Goal: Task Accomplishment & Management: Use online tool/utility

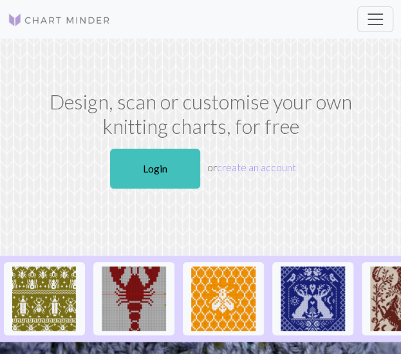
drag, startPoint x: 163, startPoint y: 161, endPoint x: 295, endPoint y: 15, distance: 197.2
click at [163, 161] on link "Login" at bounding box center [155, 169] width 90 height 40
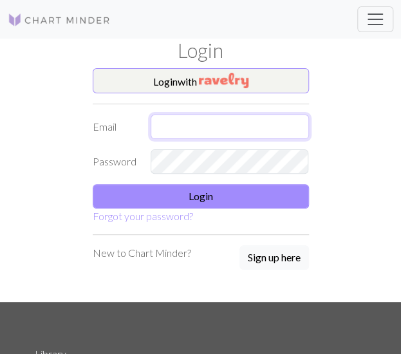
type input "[EMAIL_ADDRESS][DOMAIN_NAME]"
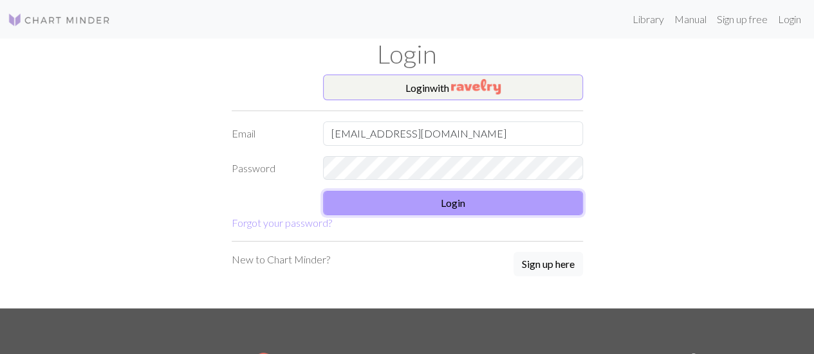
click at [466, 201] on button "Login" at bounding box center [453, 203] width 260 height 24
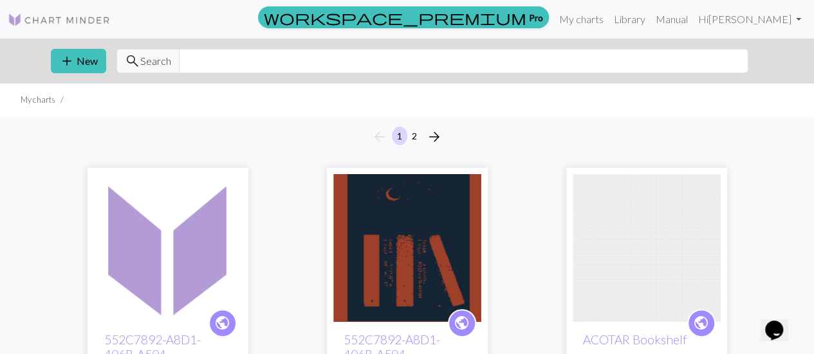
click at [425, 204] on img at bounding box center [407, 248] width 148 height 148
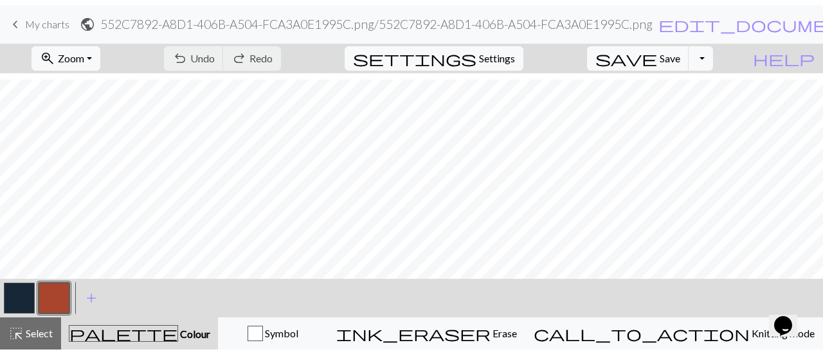
scroll to position [193, 0]
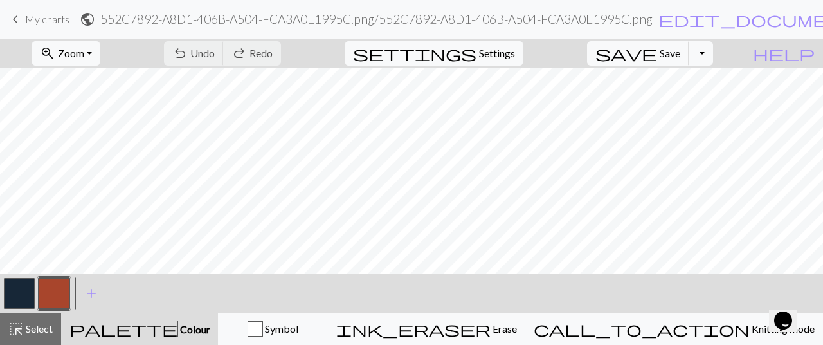
click at [21, 16] on span "keyboard_arrow_left" at bounding box center [15, 19] width 15 height 18
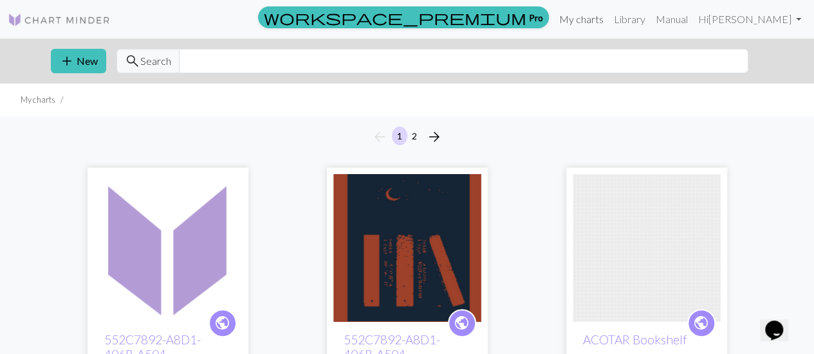
click at [603, 23] on link "My charts" at bounding box center [581, 19] width 55 height 26
click at [64, 62] on span "add" at bounding box center [66, 61] width 15 height 18
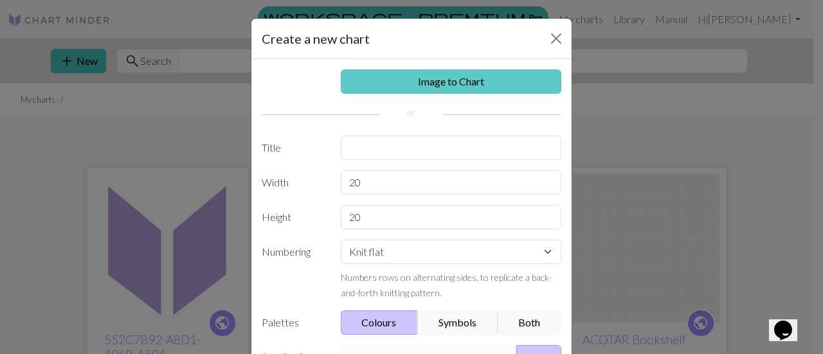
click at [452, 84] on link "Image to Chart" at bounding box center [451, 81] width 221 height 24
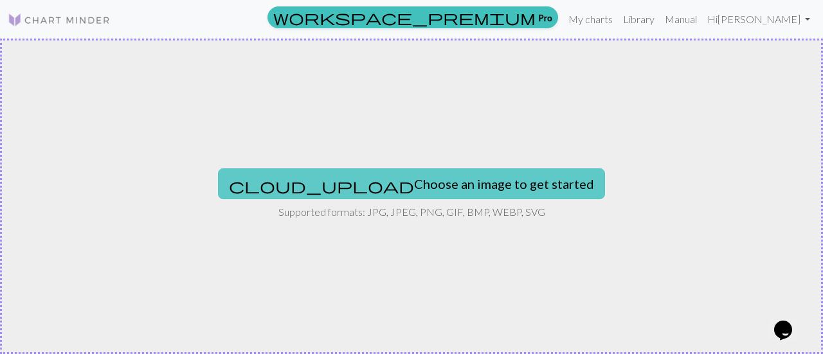
click at [399, 179] on button "cloud_upload Choose an image to get started" at bounding box center [411, 184] width 387 height 31
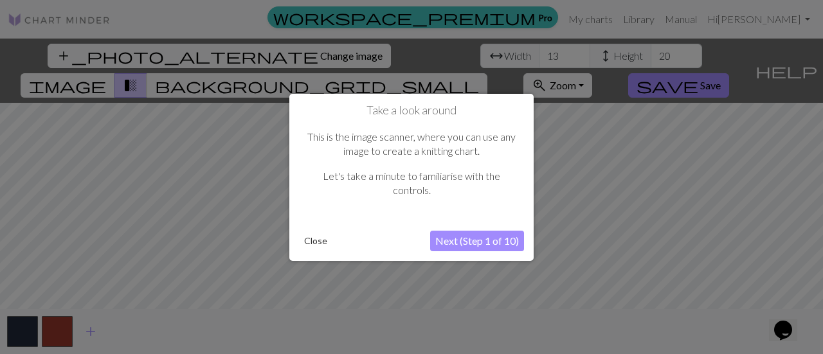
click at [320, 242] on button "Close" at bounding box center [315, 241] width 33 height 19
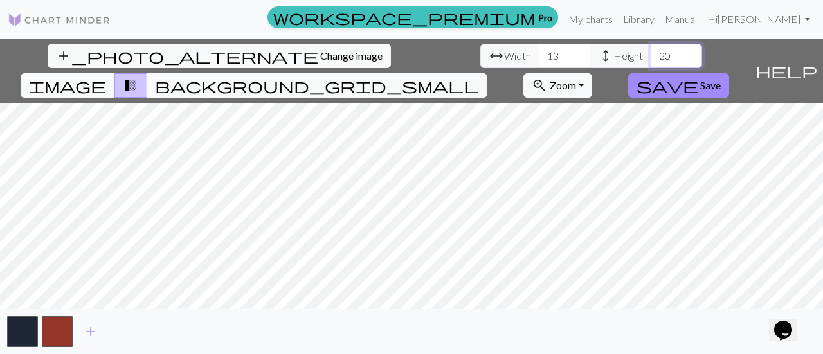
click at [651, 55] on input "20" at bounding box center [676, 56] width 51 height 24
type input "300"
click at [539, 56] on input "12" at bounding box center [564, 56] width 51 height 24
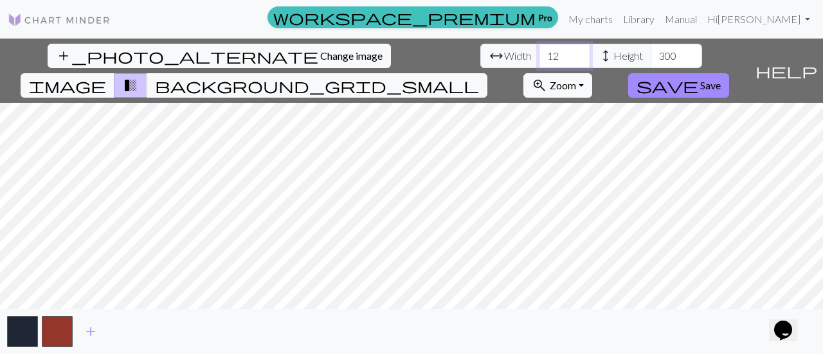
click at [539, 55] on input "12" at bounding box center [564, 56] width 51 height 24
click at [89, 331] on span "add" at bounding box center [90, 332] width 15 height 18
click at [651, 55] on input "300" at bounding box center [676, 56] width 51 height 24
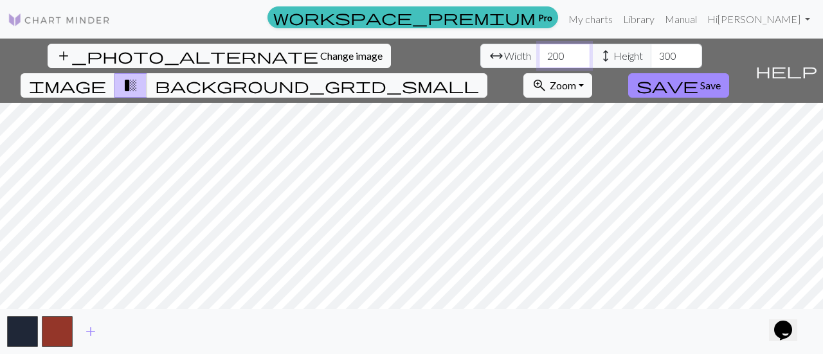
click at [539, 52] on input "200" at bounding box center [564, 56] width 51 height 24
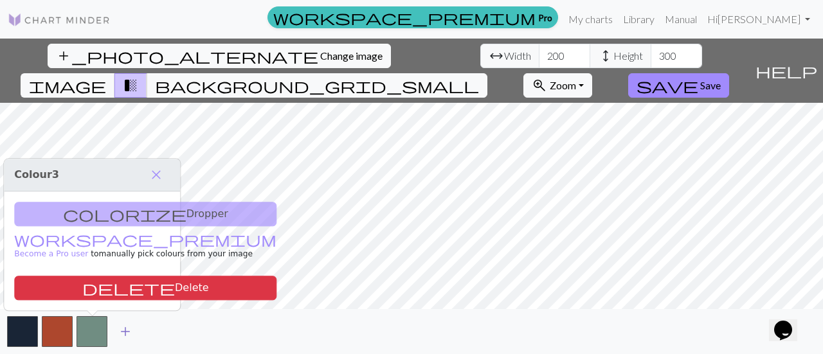
click at [125, 331] on span "add" at bounding box center [125, 332] width 15 height 18
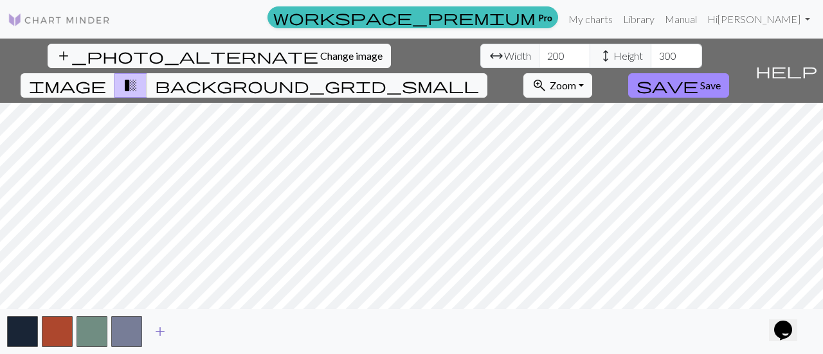
click at [161, 332] on span "add" at bounding box center [159, 332] width 15 height 18
click at [198, 330] on span "add" at bounding box center [194, 332] width 15 height 18
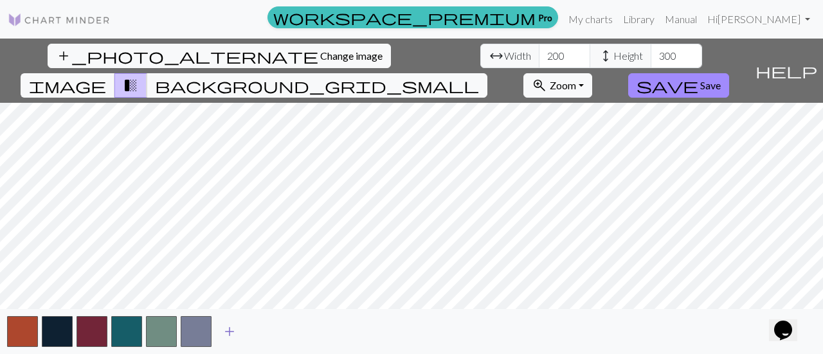
click at [233, 329] on span "add" at bounding box center [229, 332] width 15 height 18
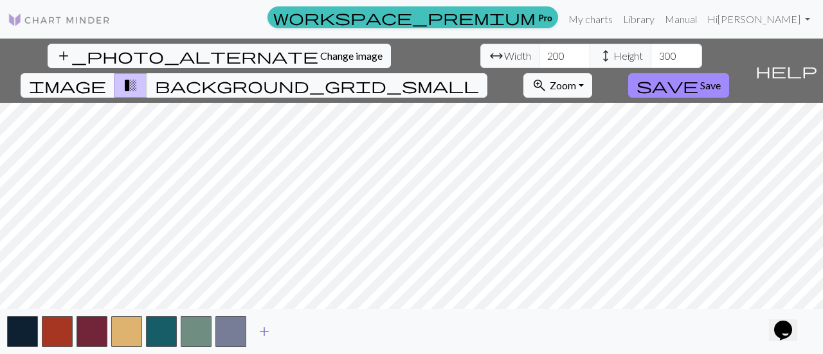
click at [267, 328] on span "add" at bounding box center [264, 332] width 15 height 18
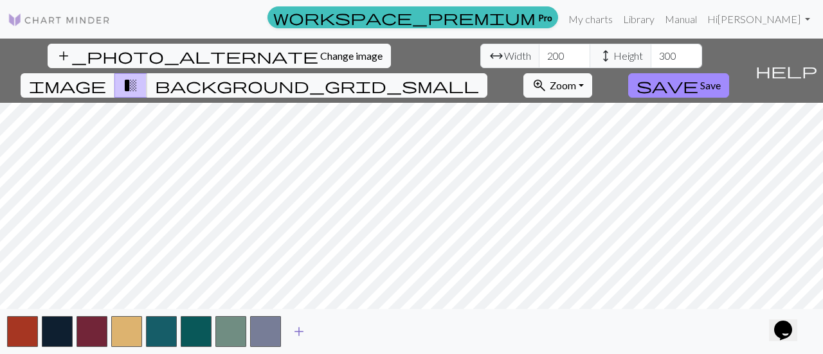
click at [302, 329] on span "add" at bounding box center [298, 332] width 15 height 18
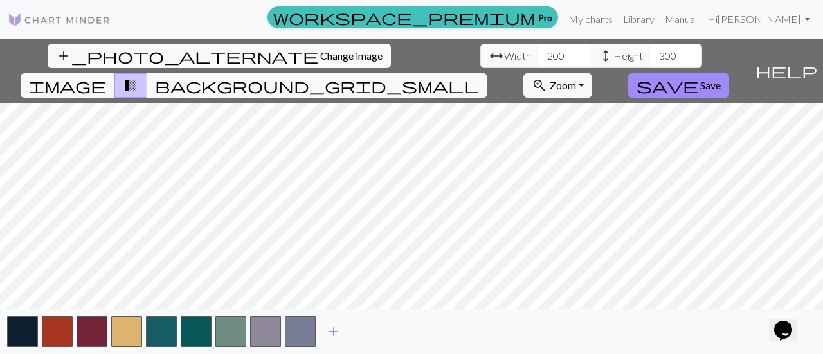
click at [332, 329] on span "add" at bounding box center [333, 332] width 15 height 18
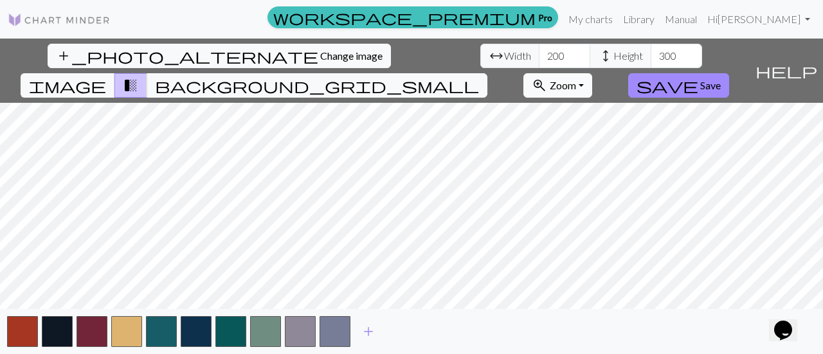
click at [592, 73] on button "zoom_in Zoom Zoom" at bounding box center [558, 85] width 69 height 24
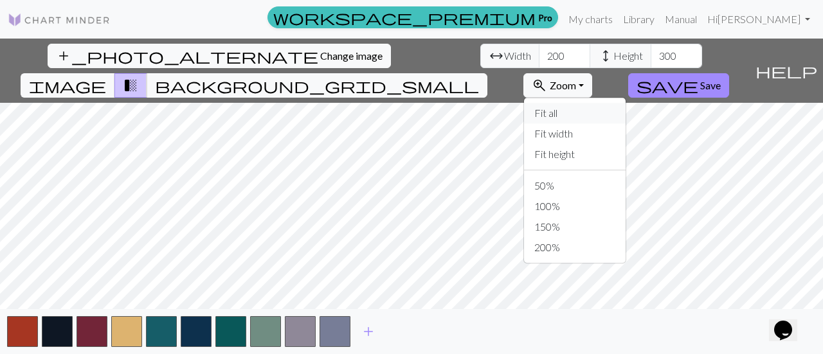
click at [626, 103] on button "Fit all" at bounding box center [575, 113] width 102 height 21
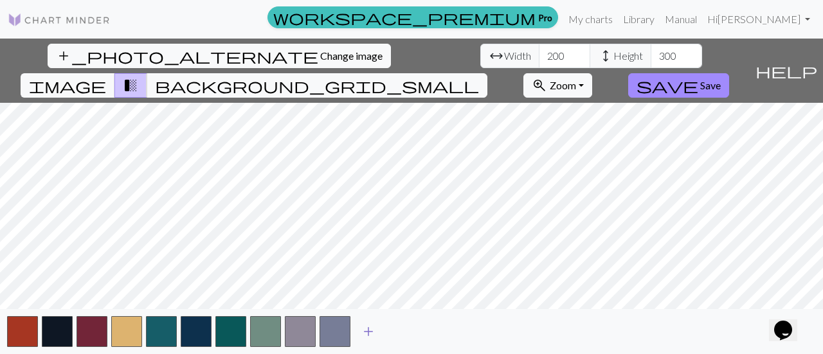
click at [372, 331] on span "add" at bounding box center [368, 332] width 15 height 18
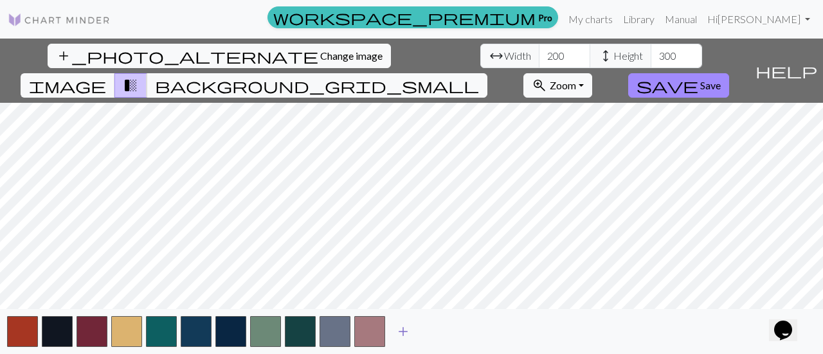
click at [407, 330] on span "add" at bounding box center [403, 332] width 15 height 18
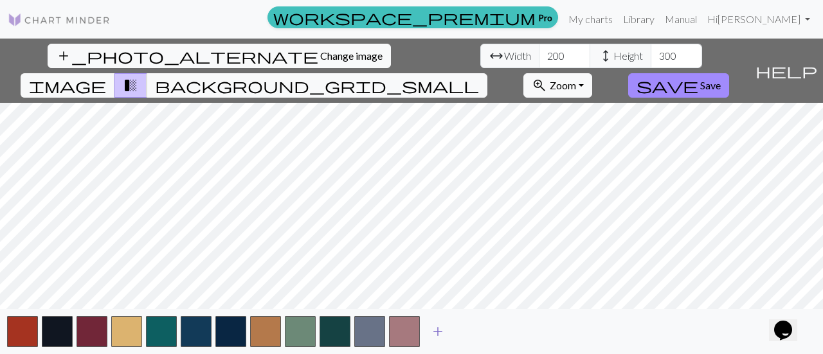
click at [440, 329] on span "add" at bounding box center [437, 332] width 15 height 18
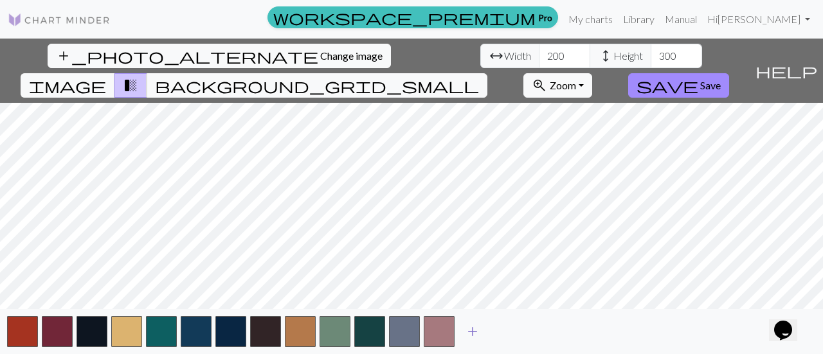
click at [479, 329] on span "add" at bounding box center [472, 332] width 15 height 18
click at [511, 330] on span "add" at bounding box center [507, 332] width 15 height 18
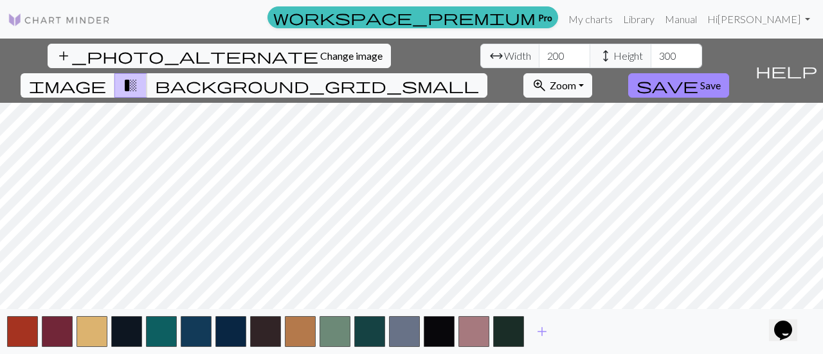
click at [106, 77] on span "image" at bounding box center [67, 86] width 77 height 18
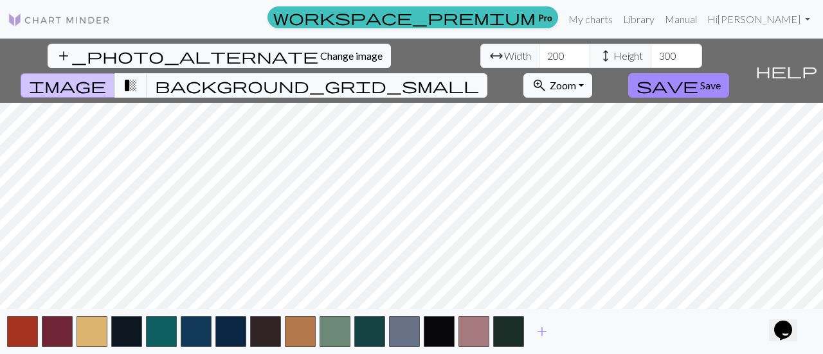
click at [576, 79] on span "Zoom" at bounding box center [563, 85] width 26 height 12
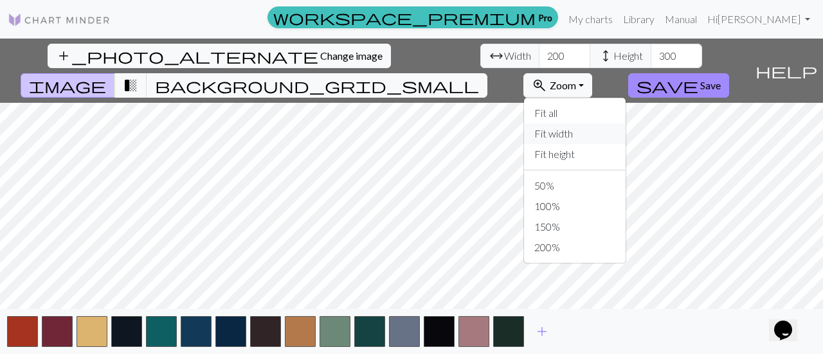
click at [626, 123] on button "Fit width" at bounding box center [575, 133] width 102 height 21
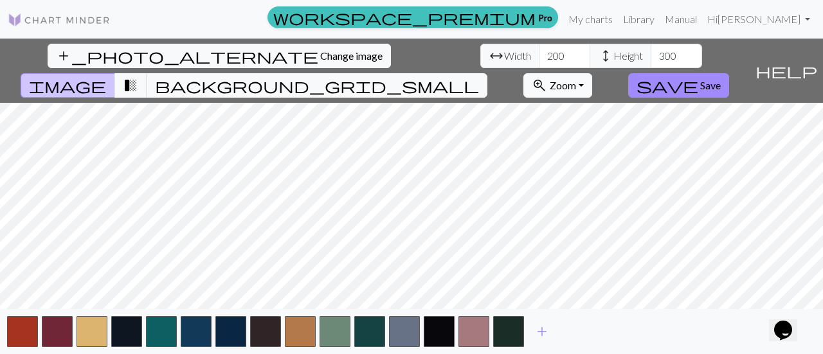
click at [592, 73] on button "zoom_in Zoom Zoom" at bounding box center [558, 85] width 69 height 24
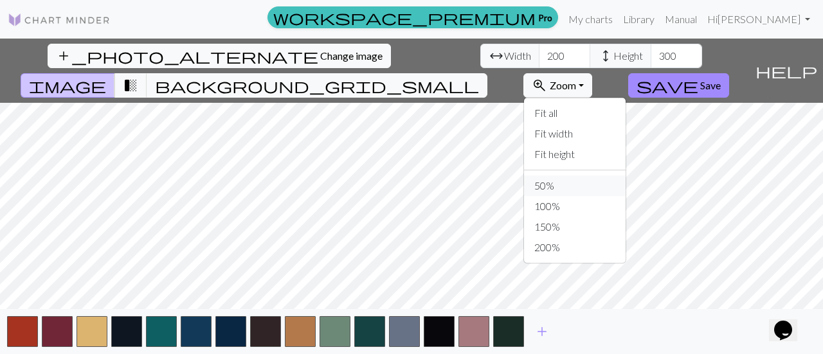
click at [626, 176] on button "50%" at bounding box center [575, 186] width 102 height 21
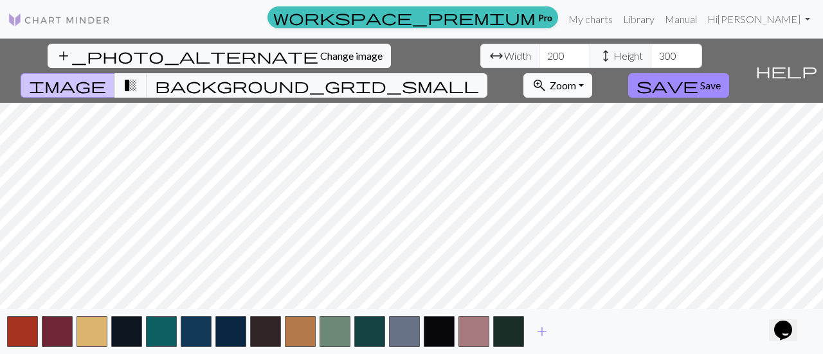
click at [592, 73] on button "zoom_in Zoom Zoom" at bounding box center [558, 85] width 69 height 24
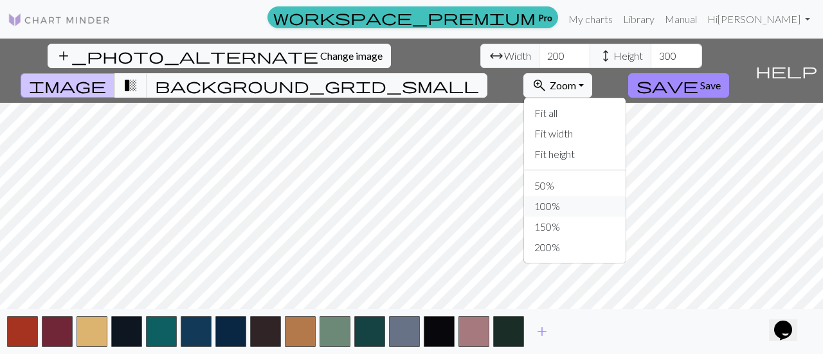
click at [625, 196] on button "100%" at bounding box center [575, 206] width 102 height 21
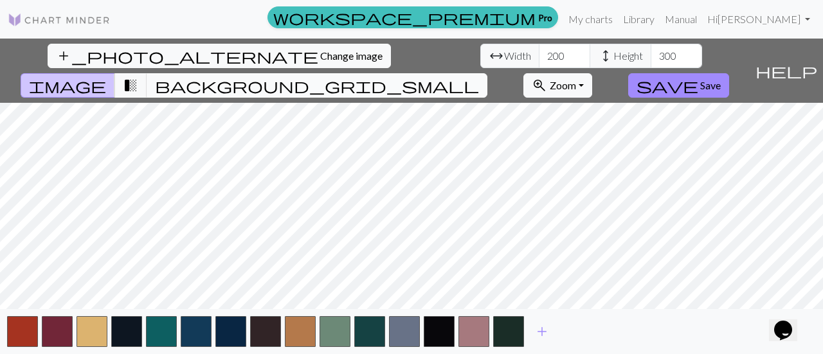
click at [479, 77] on span "background_grid_small" at bounding box center [317, 86] width 324 height 18
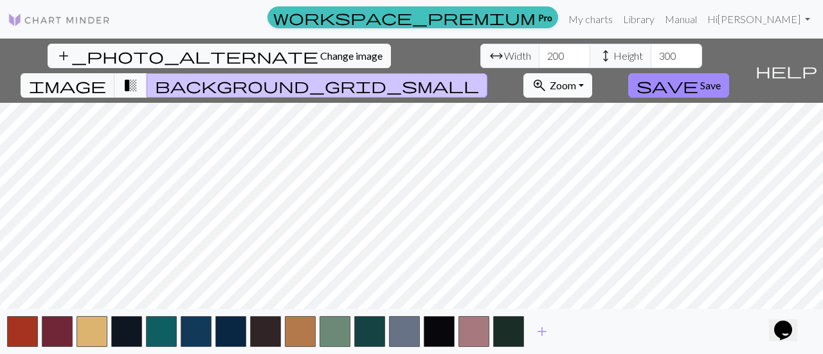
click at [592, 73] on button "zoom_in Zoom Zoom" at bounding box center [558, 85] width 69 height 24
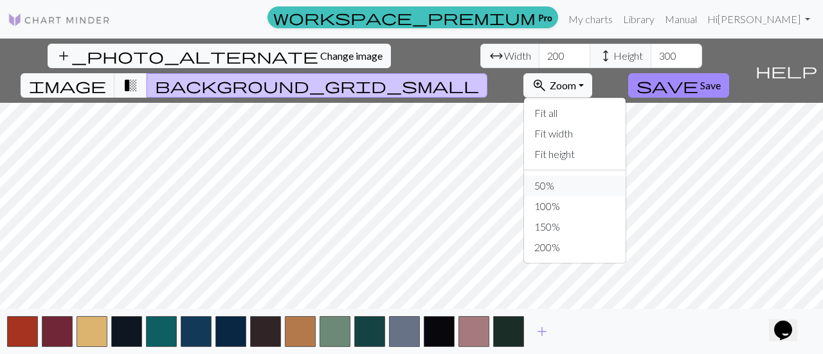
click at [626, 176] on button "50%" at bounding box center [575, 186] width 102 height 21
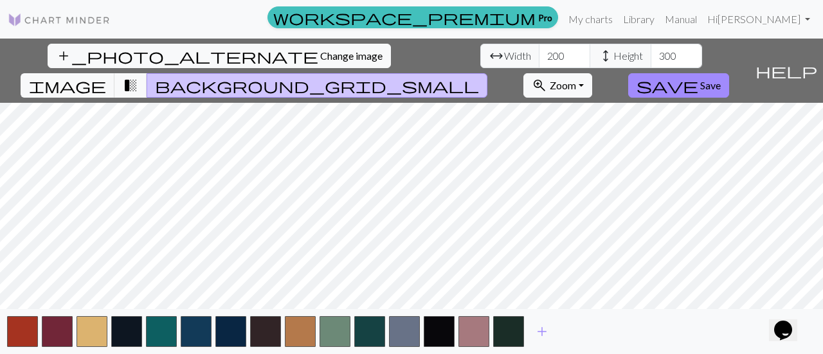
click at [813, 62] on span "help" at bounding box center [787, 71] width 62 height 18
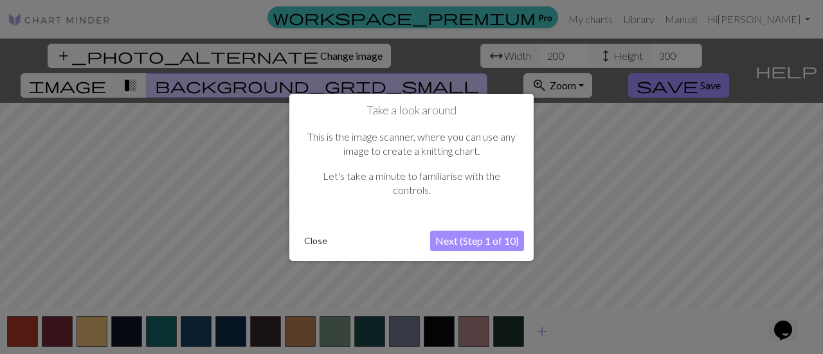
click at [457, 234] on button "Next (Step 1 of 10)" at bounding box center [477, 241] width 94 height 21
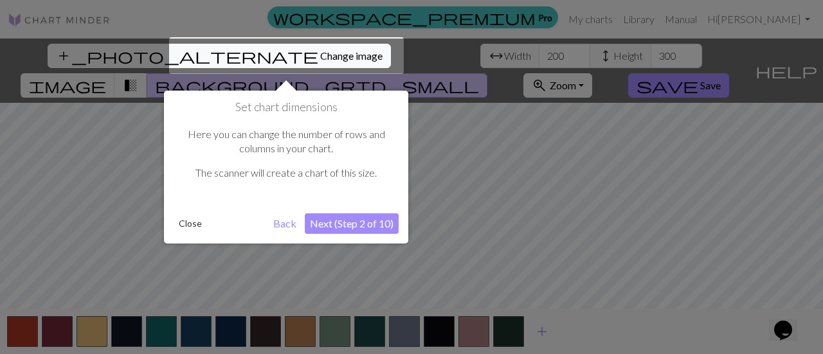
click at [357, 223] on button "Next (Step 2 of 10)" at bounding box center [352, 224] width 94 height 21
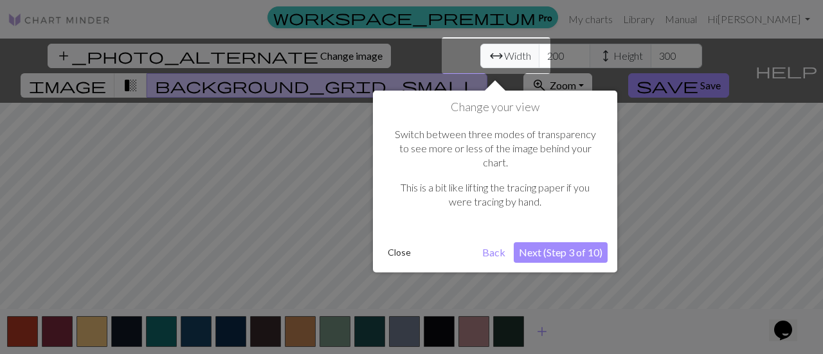
click at [554, 242] on button "Next (Step 3 of 10)" at bounding box center [561, 252] width 94 height 21
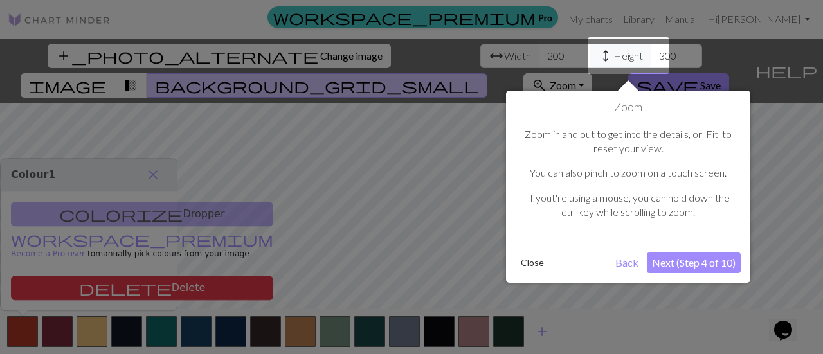
click at [695, 260] on button "Next (Step 4 of 10)" at bounding box center [694, 263] width 94 height 21
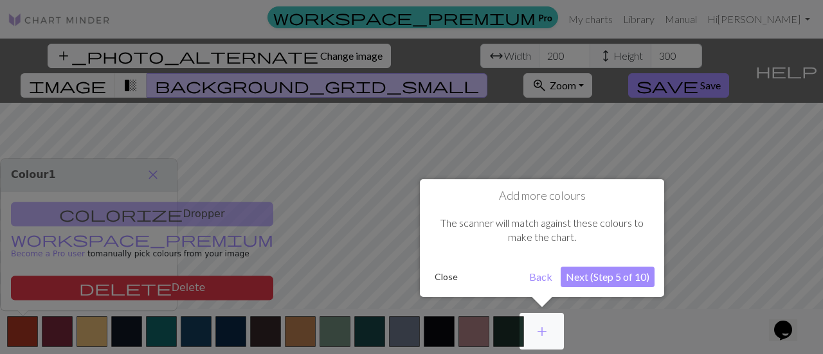
click at [626, 277] on button "Next (Step 5 of 10)" at bounding box center [608, 277] width 94 height 21
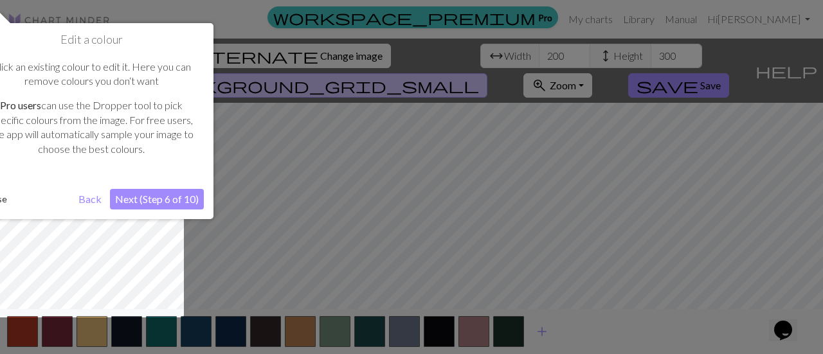
click at [498, 57] on div at bounding box center [411, 177] width 823 height 354
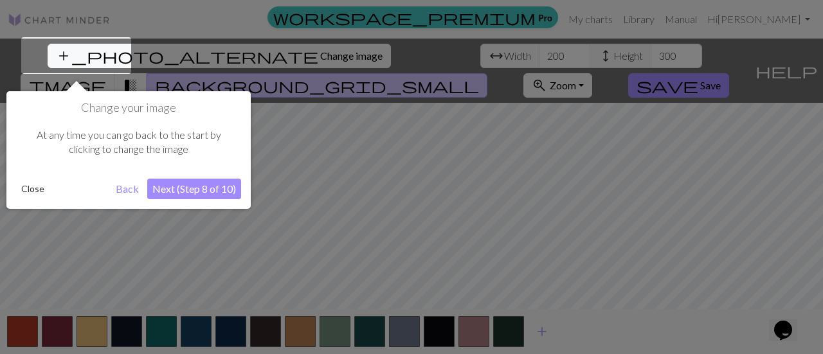
click at [505, 56] on div at bounding box center [411, 177] width 823 height 354
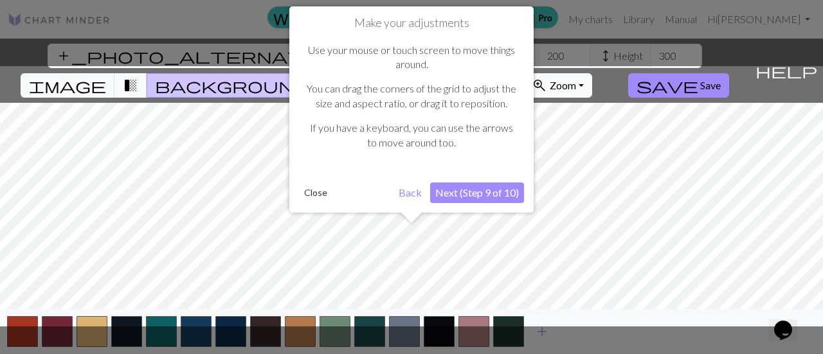
click at [307, 194] on button "Close" at bounding box center [315, 192] width 33 height 19
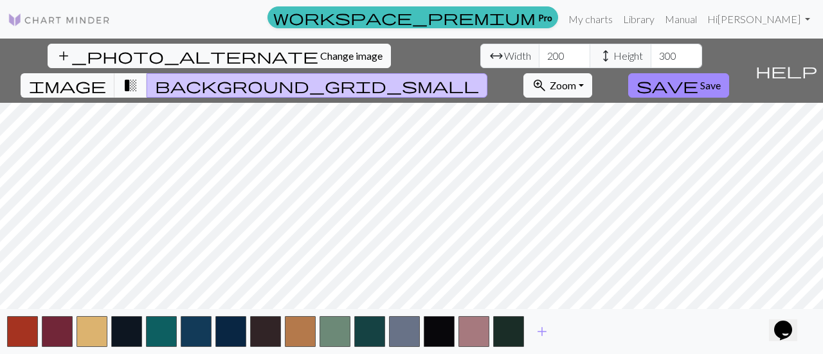
click at [138, 77] on span "transition_fade" at bounding box center [130, 86] width 15 height 18
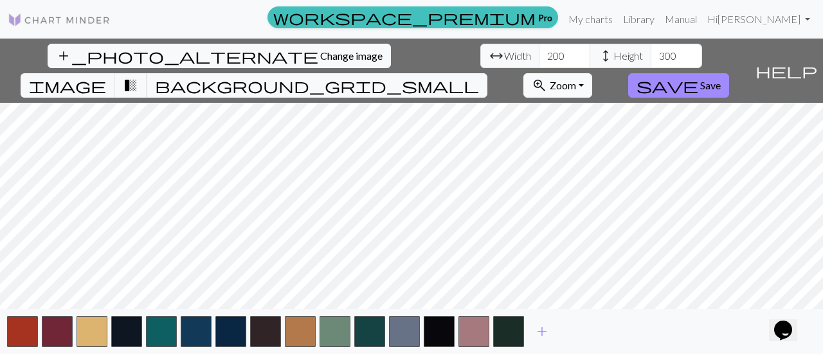
click at [592, 73] on button "zoom_in Zoom Zoom" at bounding box center [558, 85] width 69 height 24
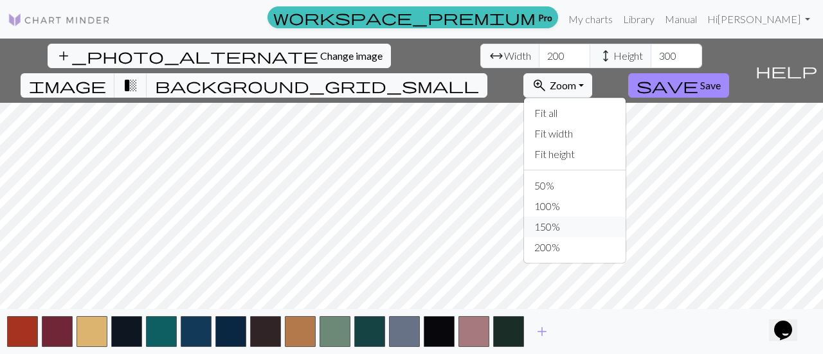
click at [623, 217] on button "150%" at bounding box center [575, 227] width 102 height 21
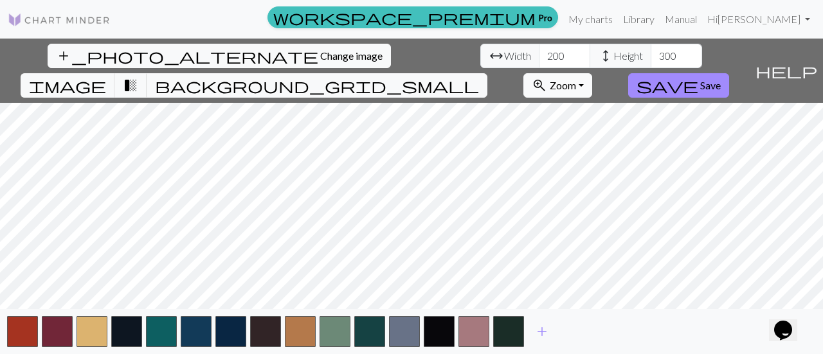
click at [592, 73] on button "zoom_in Zoom Zoom" at bounding box center [558, 85] width 69 height 24
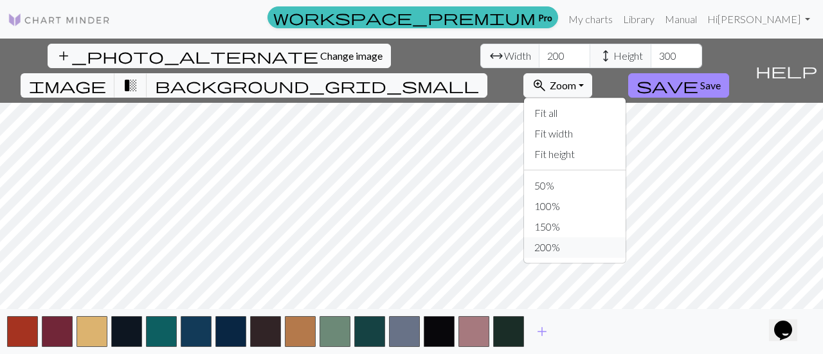
click at [626, 237] on button "200%" at bounding box center [575, 247] width 102 height 21
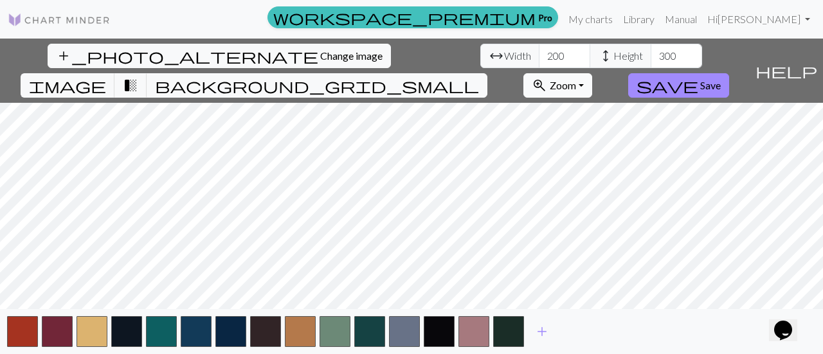
click at [592, 73] on button "zoom_in Zoom Zoom" at bounding box center [558, 85] width 69 height 24
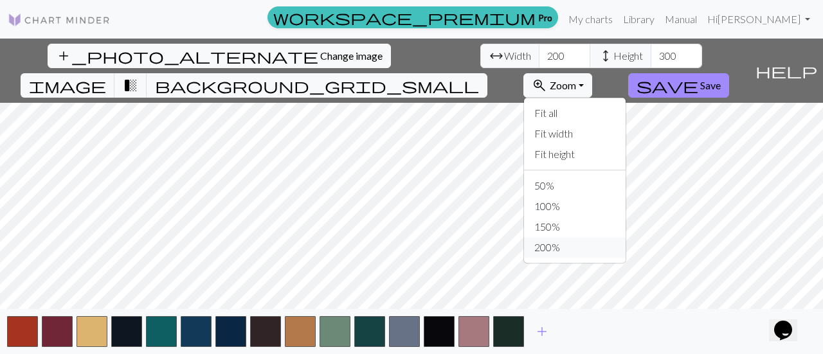
click at [615, 237] on button "200%" at bounding box center [575, 247] width 102 height 21
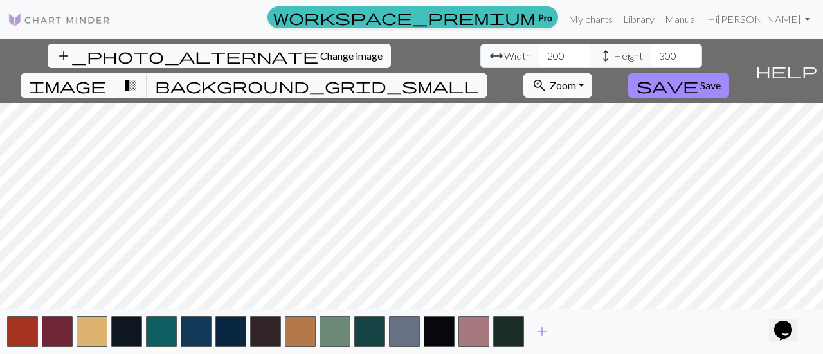
click at [592, 73] on button "zoom_in Zoom Zoom" at bounding box center [558, 85] width 69 height 24
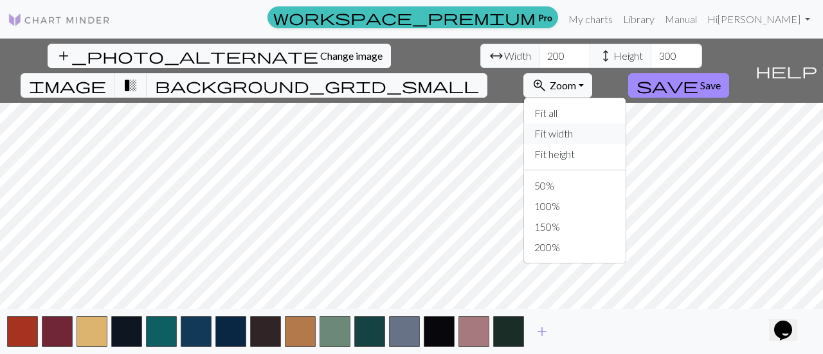
click at [626, 123] on button "Fit width" at bounding box center [575, 133] width 102 height 21
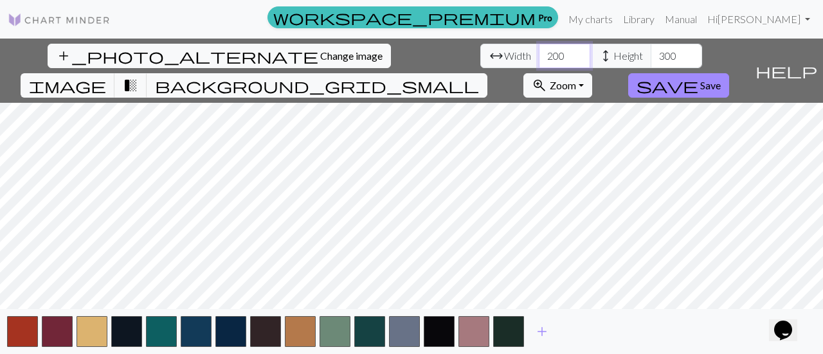
click at [539, 56] on input "200" at bounding box center [564, 56] width 51 height 24
click at [539, 59] on input "199" at bounding box center [564, 56] width 51 height 24
click at [539, 60] on input "198" at bounding box center [564, 56] width 51 height 24
click at [539, 60] on input "197" at bounding box center [564, 56] width 51 height 24
click at [539, 60] on input "196" at bounding box center [564, 56] width 51 height 24
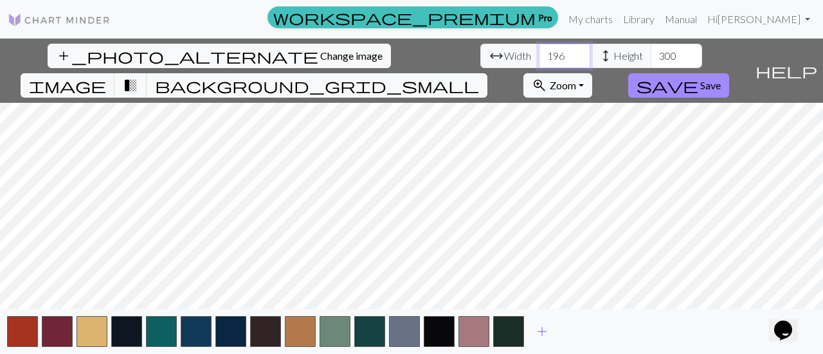
click at [539, 55] on input "196" at bounding box center [564, 56] width 51 height 24
type input "150"
click at [651, 57] on input "300" at bounding box center [676, 56] width 51 height 24
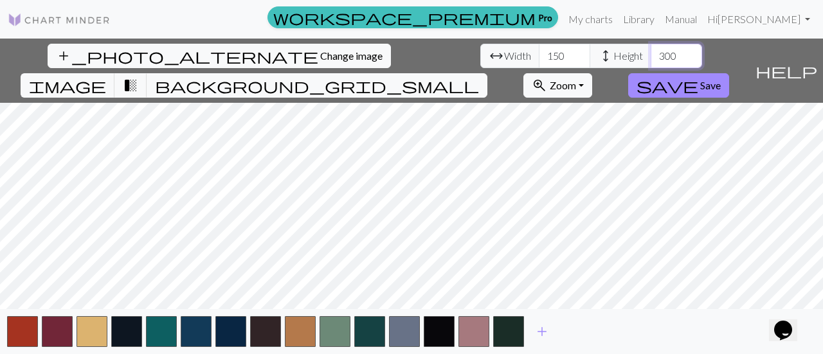
click at [651, 51] on input "300" at bounding box center [676, 56] width 51 height 24
type input "200"
click at [592, 73] on button "zoom_in Zoom Zoom" at bounding box center [558, 85] width 69 height 24
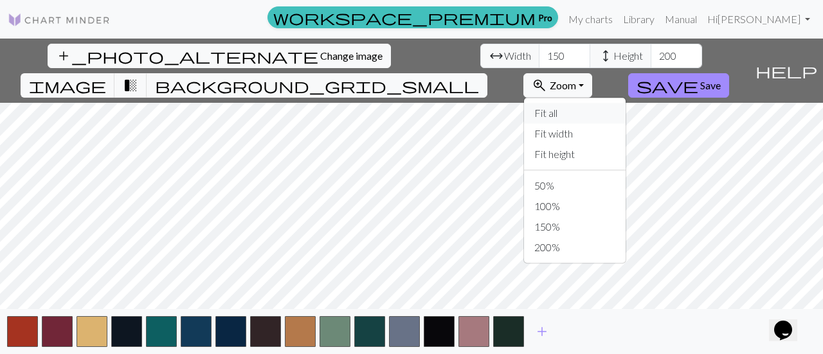
click at [626, 103] on button "Fit all" at bounding box center [575, 113] width 102 height 21
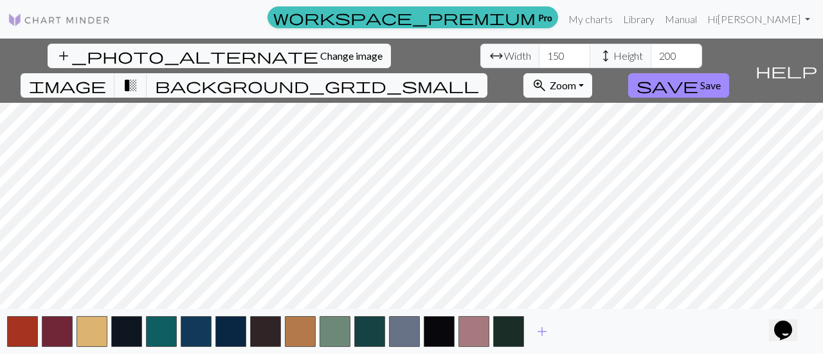
click at [592, 73] on button "zoom_in Zoom Zoom" at bounding box center [558, 85] width 69 height 24
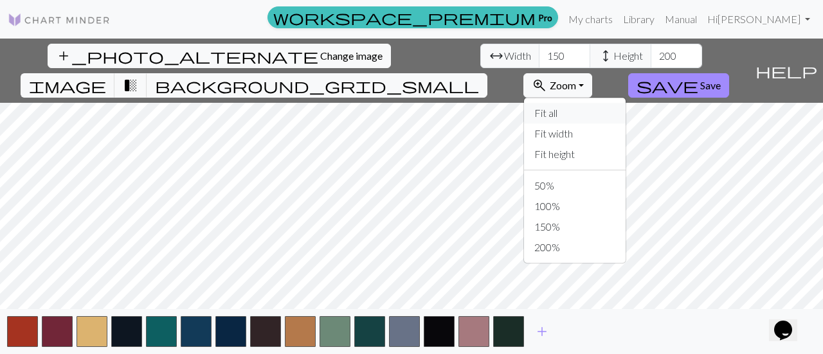
click at [626, 103] on button "Fit all" at bounding box center [575, 113] width 102 height 21
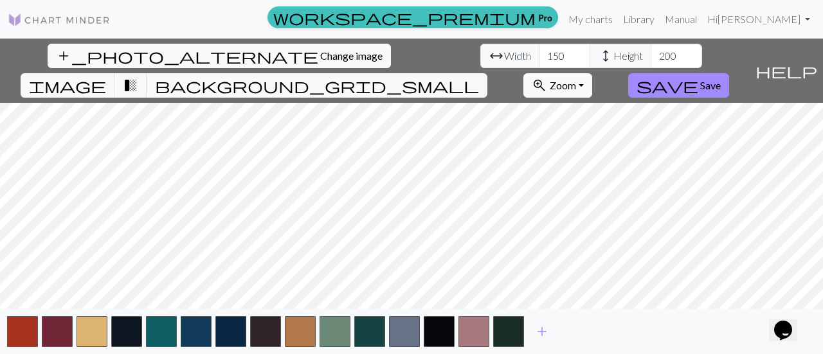
click at [592, 73] on button "zoom_in Zoom Zoom" at bounding box center [558, 85] width 69 height 24
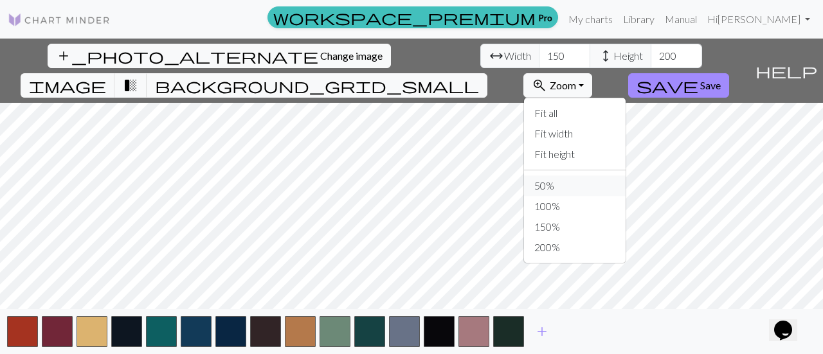
click at [624, 176] on button "50%" at bounding box center [575, 186] width 102 height 21
